Goal: Find contact information: Obtain details needed to contact an individual or organization

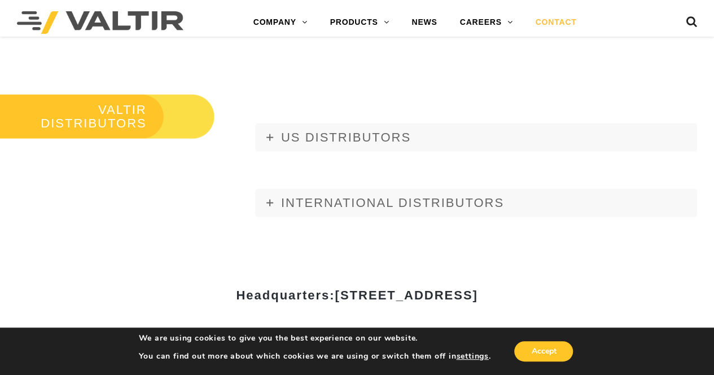
scroll to position [1242, 0]
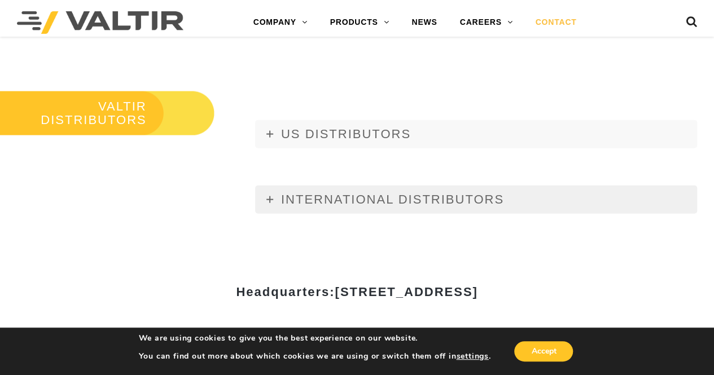
click at [375, 194] on span "INTERNATIONAL DISTRIBUTORS" at bounding box center [392, 200] width 223 height 14
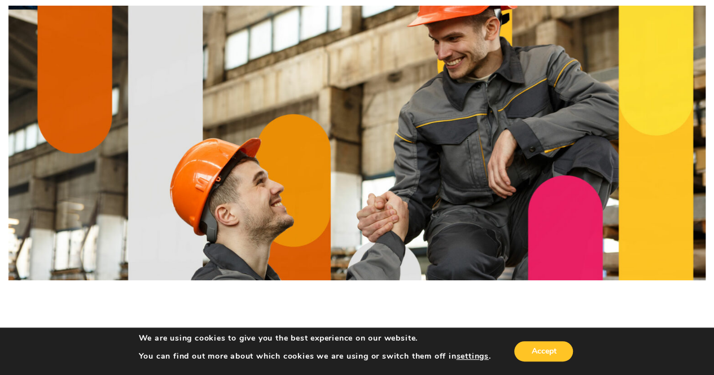
scroll to position [282, 0]
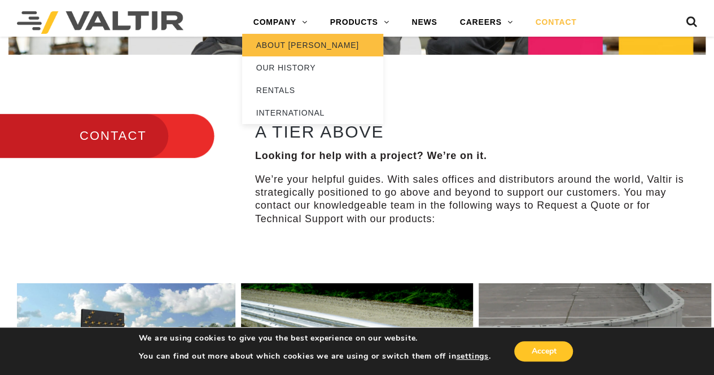
click at [298, 46] on link "ABOUT [PERSON_NAME]" at bounding box center [312, 45] width 141 height 23
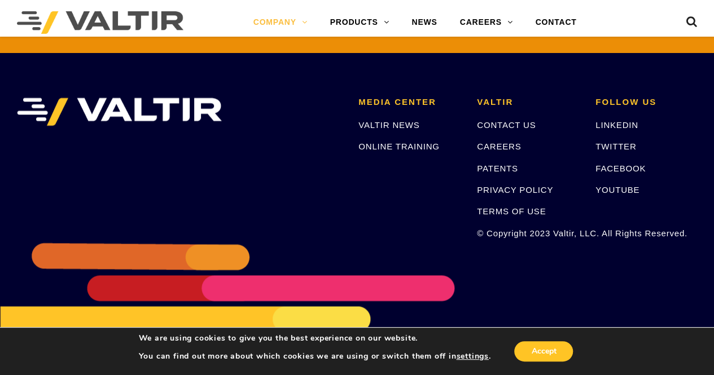
scroll to position [2756, 0]
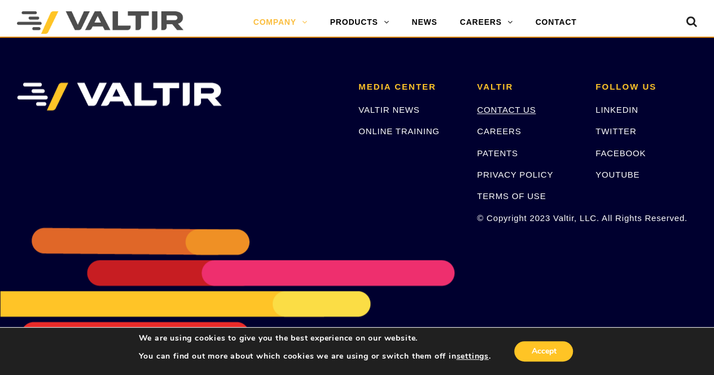
click at [497, 109] on link "CONTACT US" at bounding box center [506, 110] width 59 height 10
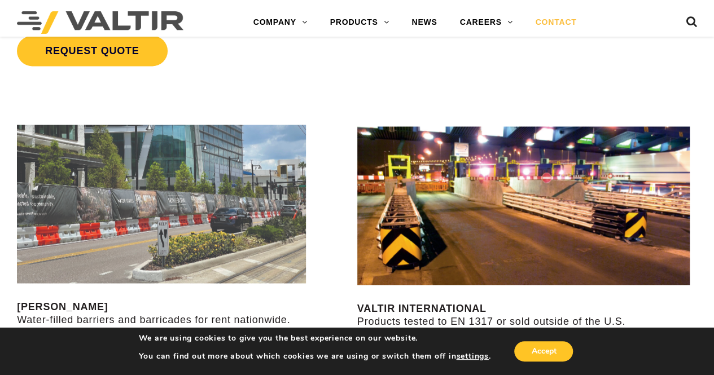
scroll to position [1073, 0]
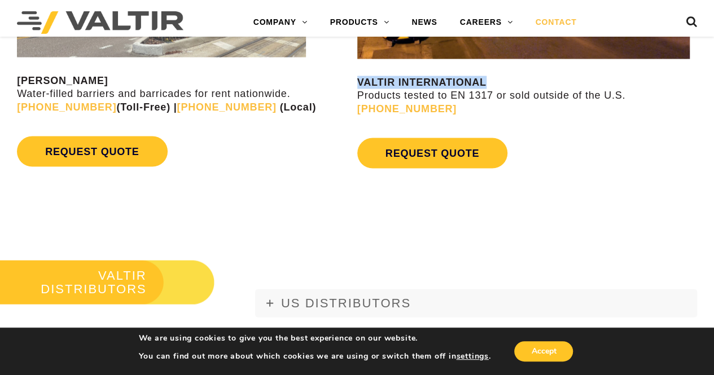
drag, startPoint x: 359, startPoint y: 83, endPoint x: 506, endPoint y: 78, distance: 146.9
click at [506, 78] on p "VALTIR INTERNATIONAL Products tested to EN 1317 or sold outside of the U.S. [PH…" at bounding box center [535, 96] width 357 height 40
copy strong "VALTIR INTERNATIONAL"
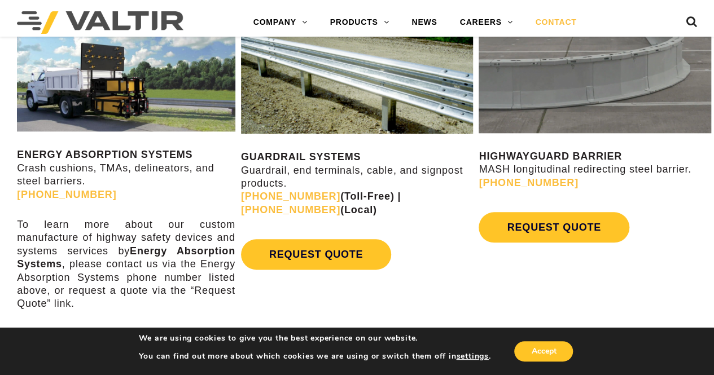
scroll to position [565, 0]
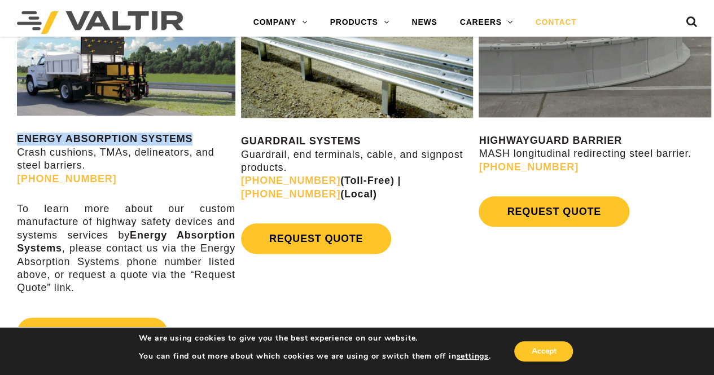
drag, startPoint x: 19, startPoint y: 137, endPoint x: 199, endPoint y: 142, distance: 179.6
click at [199, 142] on p "ENERGY ABSORPTION SYSTEMS Crash cushions, TMAs, delineators, and steel barriers…" at bounding box center [126, 159] width 218 height 53
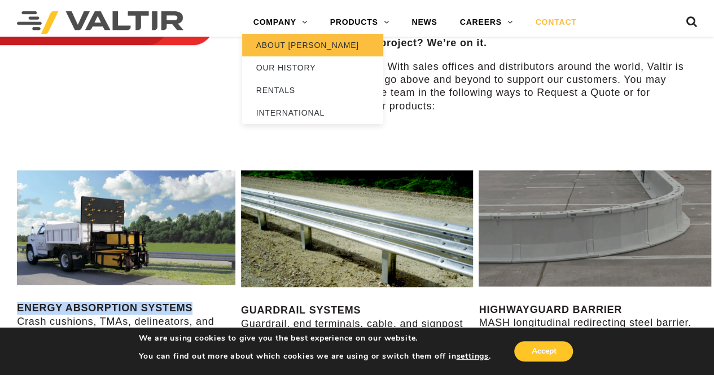
click at [298, 50] on link "ABOUT [PERSON_NAME]" at bounding box center [312, 45] width 141 height 23
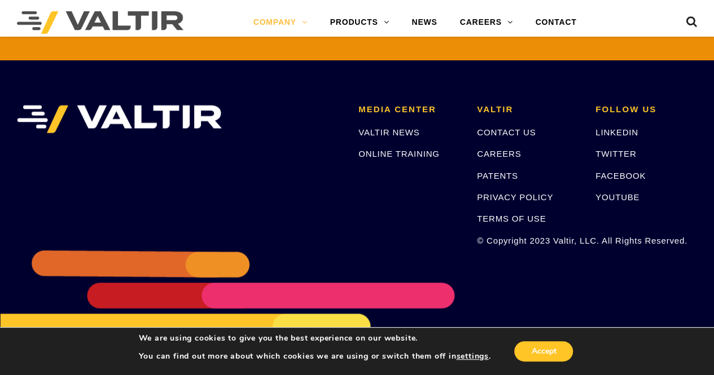
scroll to position [2756, 0]
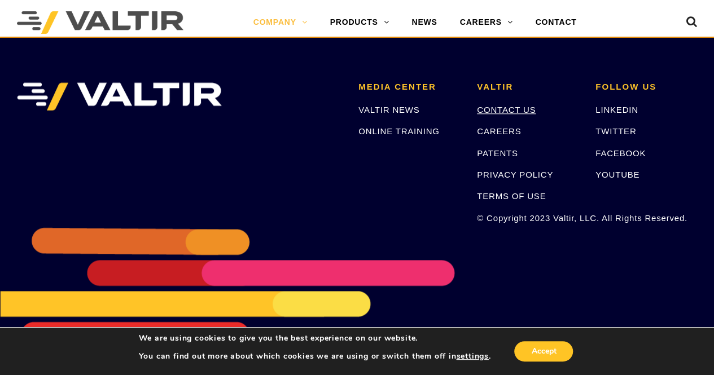
click at [505, 109] on link "CONTACT US" at bounding box center [506, 110] width 59 height 10
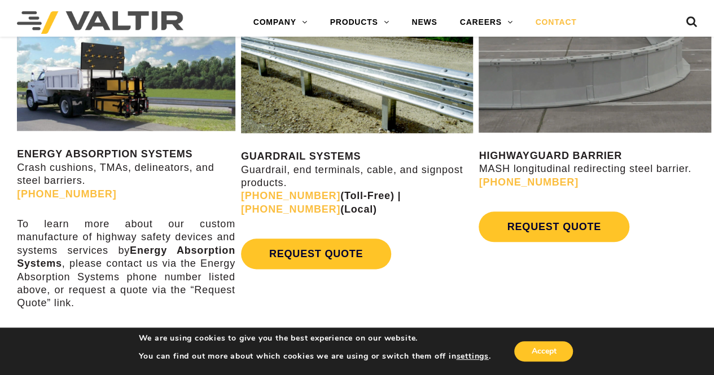
scroll to position [621, 0]
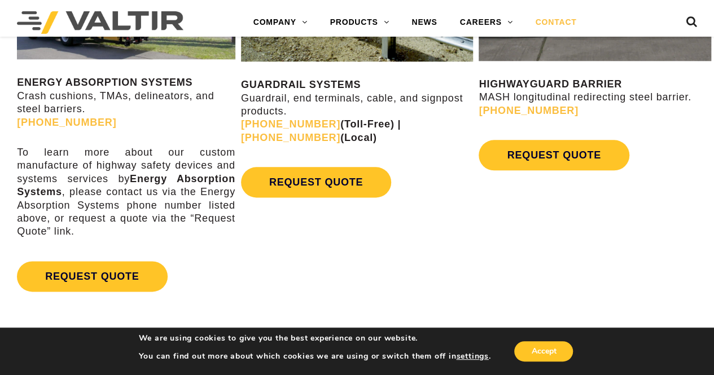
drag, startPoint x: 19, startPoint y: 83, endPoint x: 84, endPoint y: 100, distance: 67.1
click at [86, 105] on p "ENERGY ABSORPTION SYSTEMS Crash cushions, TMAs, delineators, and steel barriers…" at bounding box center [126, 102] width 218 height 53
copy p "ENERGY ABSORPTION SYSTEMS Crash cushions, TMAs, delineators, and steel barriers."
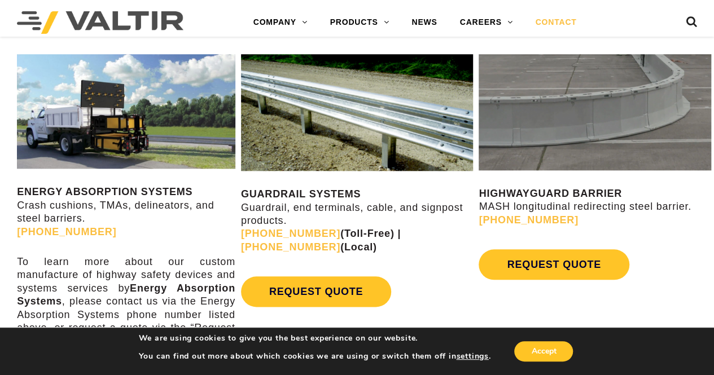
scroll to position [508, 0]
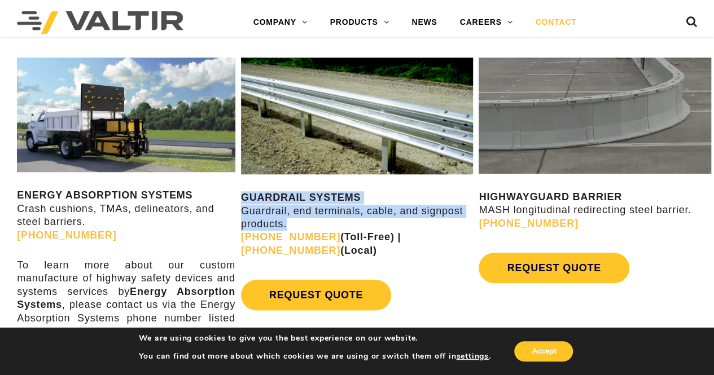
drag, startPoint x: 245, startPoint y: 199, endPoint x: 288, endPoint y: 222, distance: 48.8
click at [288, 222] on p "GUARDRAIL SYSTEMS Guardrail, end terminals, cable, and signpost products. [PHON…" at bounding box center [357, 224] width 233 height 66
copy p "GUARDRAIL SYSTEMS Guardrail, end terminals, cable, and signpost products."
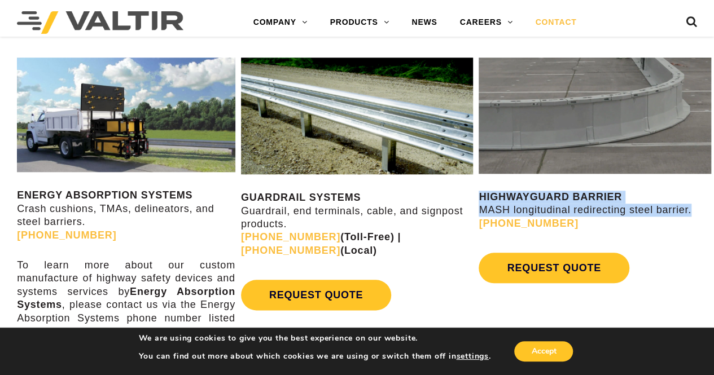
drag, startPoint x: 481, startPoint y: 197, endPoint x: 682, endPoint y: 214, distance: 201.7
click at [685, 215] on p "HIGHWAYGUARD BARRIER MASH longitudinal redirecting steel barrier. [PHONE_NUMBER]" at bounding box center [595, 211] width 233 height 40
copy p "HIGHWAYGUARD BARRIER MASH longitudinal redirecting steel barrie"
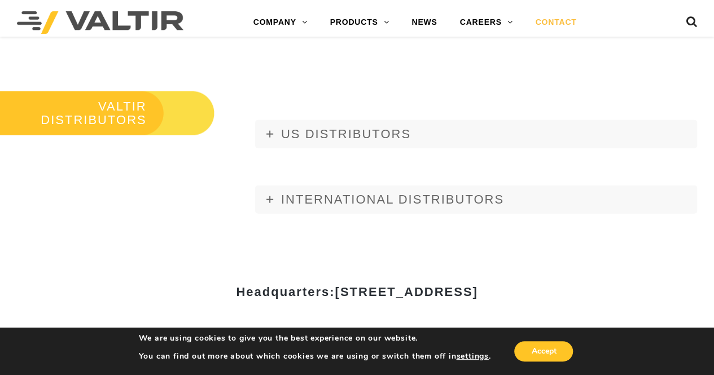
scroll to position [1411, 0]
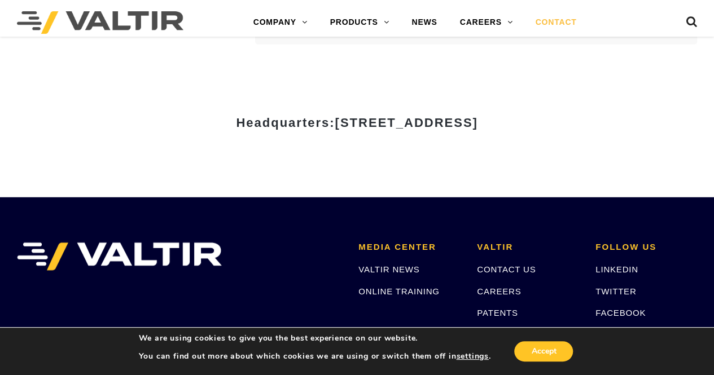
drag, startPoint x: 228, startPoint y: 118, endPoint x: 434, endPoint y: 129, distance: 206.9
click at [434, 129] on h3 "Headquarters: [STREET_ADDRESS]" at bounding box center [357, 123] width 661 height 14
click at [296, 137] on div "Headquarters: [STREET_ADDRESS]" at bounding box center [357, 127] width 677 height 39
drag, startPoint x: 227, startPoint y: 121, endPoint x: 438, endPoint y: 143, distance: 212.3
click at [444, 145] on div "Headquarters: [STREET_ADDRESS]" at bounding box center [357, 127] width 677 height 39
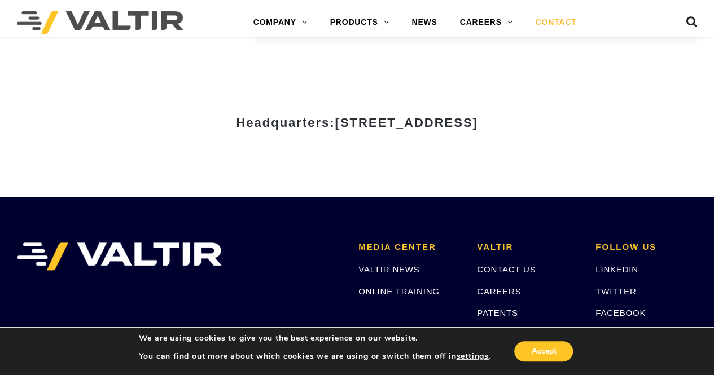
click at [395, 140] on div "Headquarters: [STREET_ADDRESS]" at bounding box center [357, 127] width 677 height 39
drag, startPoint x: 122, startPoint y: 120, endPoint x: 442, endPoint y: 131, distance: 320.3
click at [448, 142] on div "Headquarters: [STREET_ADDRESS]" at bounding box center [357, 127] width 677 height 39
copy strong "Headquarters: [STREET_ADDRESS]"
drag, startPoint x: 514, startPoint y: 145, endPoint x: 451, endPoint y: 129, distance: 65.2
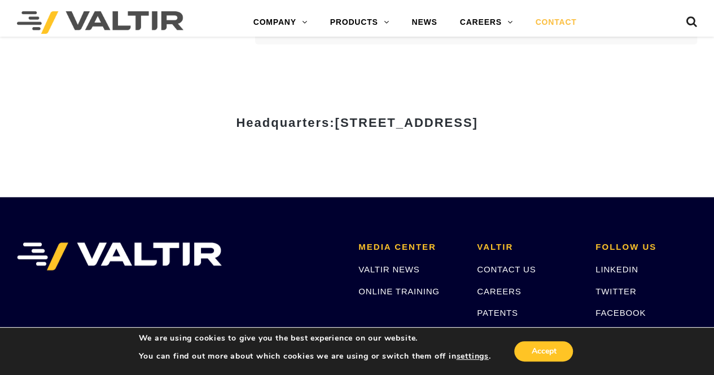
click at [513, 145] on div "Headquarters: [STREET_ADDRESS]" at bounding box center [357, 127] width 677 height 39
drag, startPoint x: 453, startPoint y: 120, endPoint x: 547, endPoint y: 117, distance: 93.8
click at [598, 130] on div "Headquarters: [STREET_ADDRESS]" at bounding box center [357, 127] width 677 height 39
copy span "| [GEOGRAPHIC_DATA]"
